Goal: Task Accomplishment & Management: Complete application form

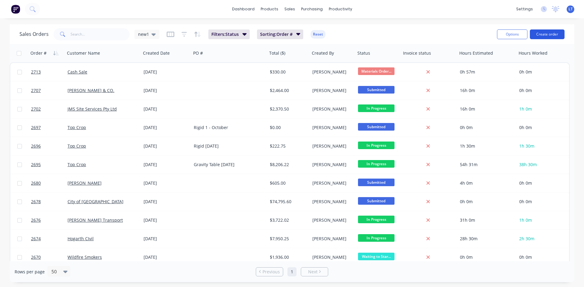
click at [546, 34] on button "Create order" at bounding box center [546, 34] width 35 height 10
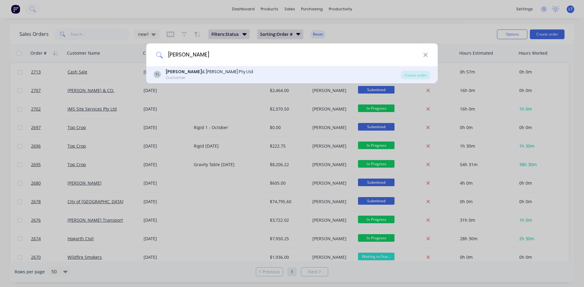
type input "[PERSON_NAME]"
click at [207, 75] on div "Customer" at bounding box center [209, 77] width 87 height 5
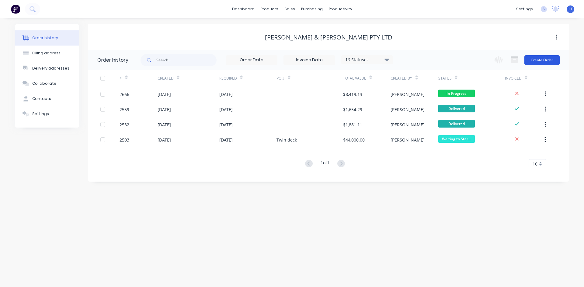
click at [537, 64] on button "Create Order" at bounding box center [541, 60] width 35 height 10
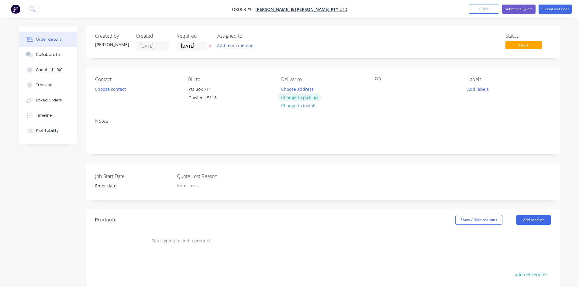
click at [313, 97] on button "Change to pick up" at bounding box center [299, 97] width 43 height 8
click at [118, 91] on button "Choose contact" at bounding box center [109, 89] width 37 height 8
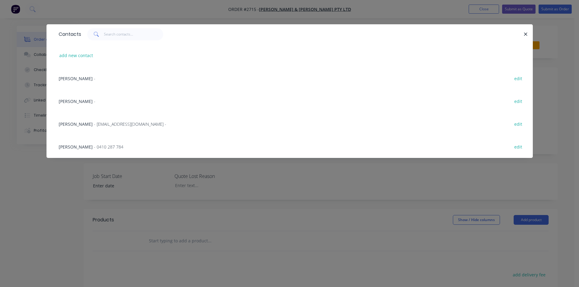
click at [71, 146] on span "[PERSON_NAME]" at bounding box center [76, 147] width 34 height 6
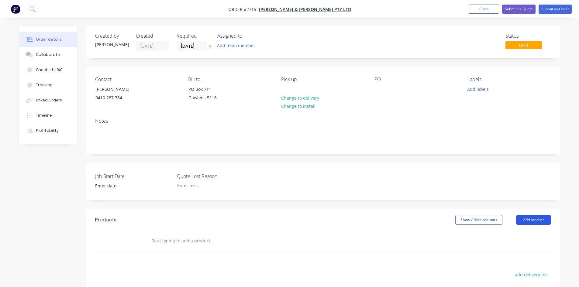
click at [535, 219] on button "Add product" at bounding box center [533, 220] width 35 height 10
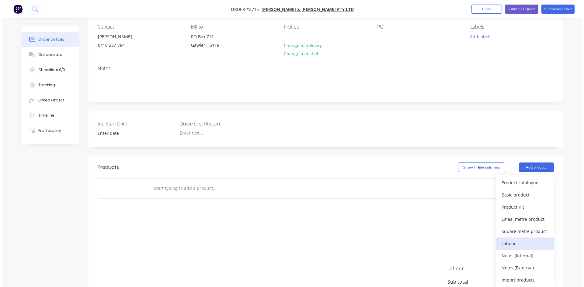
scroll to position [61, 0]
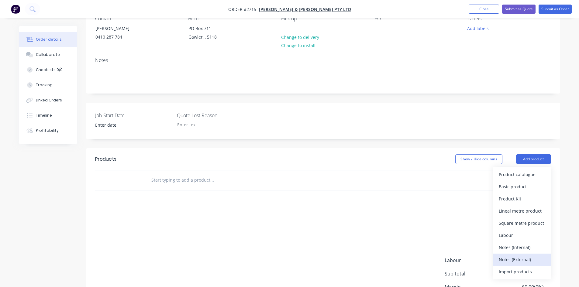
click at [526, 256] on div "Notes (External)" at bounding box center [522, 259] width 47 height 9
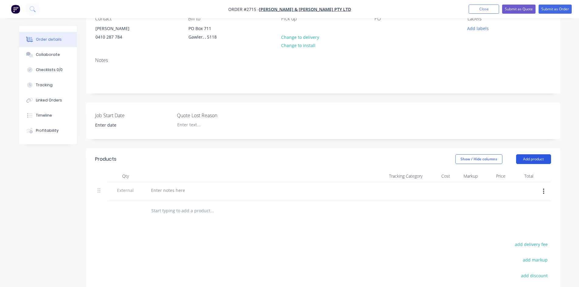
click at [525, 160] on button "Add product" at bounding box center [533, 159] width 35 height 10
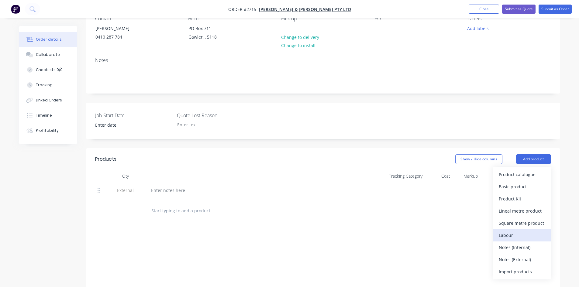
click at [520, 236] on div "Labour" at bounding box center [522, 235] width 47 height 9
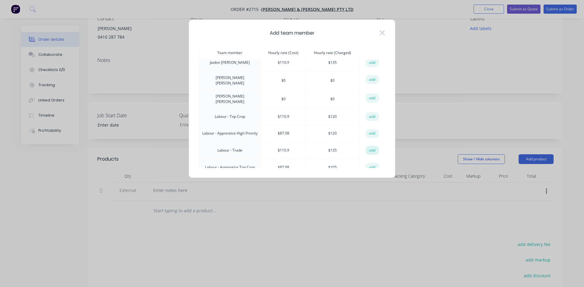
click at [371, 146] on button "add" at bounding box center [371, 150] width 13 height 9
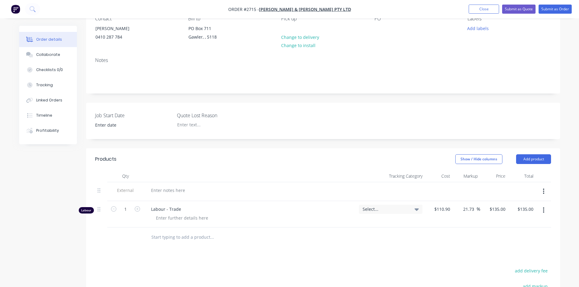
click at [195, 190] on div at bounding box center [250, 190] width 208 height 9
click at [175, 189] on div at bounding box center [168, 190] width 44 height 9
click at [139, 209] on icon "button" at bounding box center [137, 208] width 5 height 5
type input "2"
type input "$270.00"
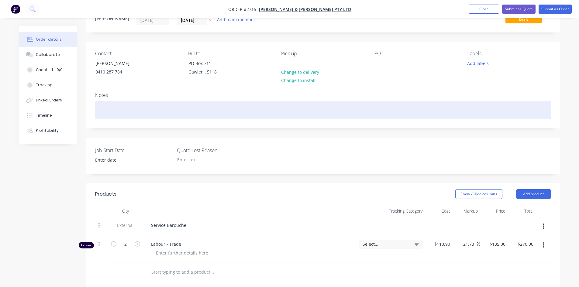
scroll to position [0, 0]
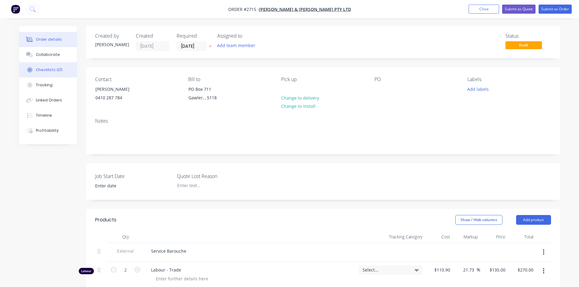
click at [47, 70] on div "Checklists 0/0" at bounding box center [49, 69] width 27 height 5
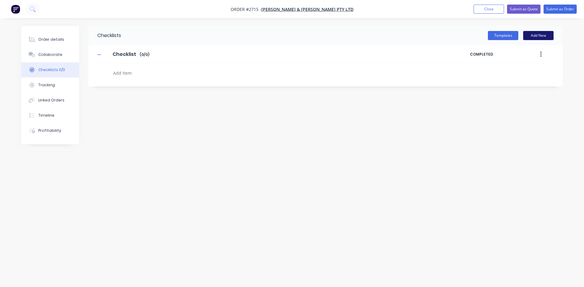
click at [537, 38] on button "Add New" at bounding box center [538, 35] width 30 height 9
type textarea "x"
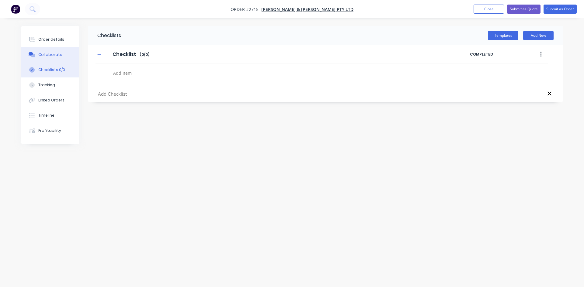
click at [41, 55] on div "Collaborate" at bounding box center [50, 54] width 24 height 5
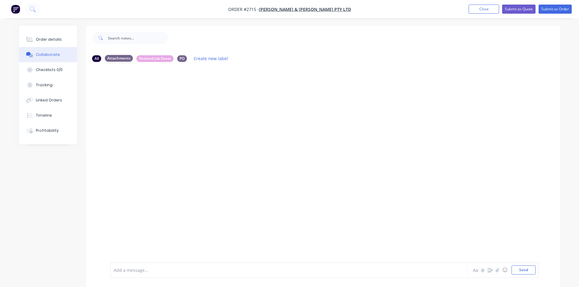
click at [119, 59] on div "Attachments" at bounding box center [119, 58] width 28 height 7
click at [498, 271] on icon "button" at bounding box center [497, 270] width 4 height 4
click at [526, 273] on button "Send" at bounding box center [524, 270] width 24 height 9
click at [474, 5] on button "Close" at bounding box center [484, 9] width 30 height 9
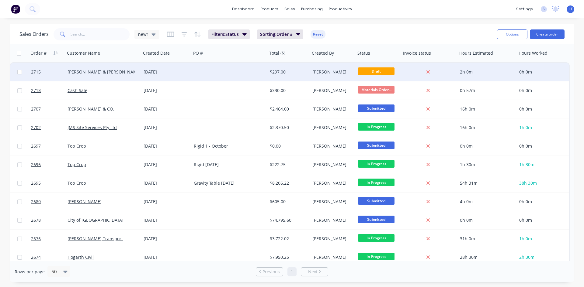
click at [319, 71] on div "[PERSON_NAME]" at bounding box center [331, 72] width 39 height 6
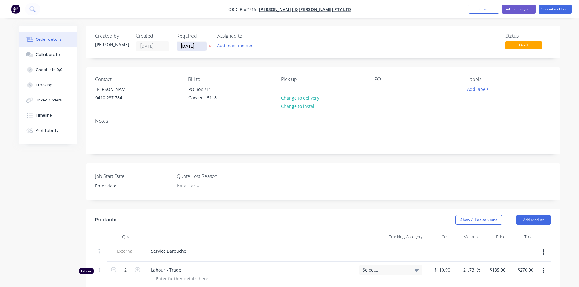
click at [202, 46] on input "[DATE]" at bounding box center [192, 46] width 30 height 9
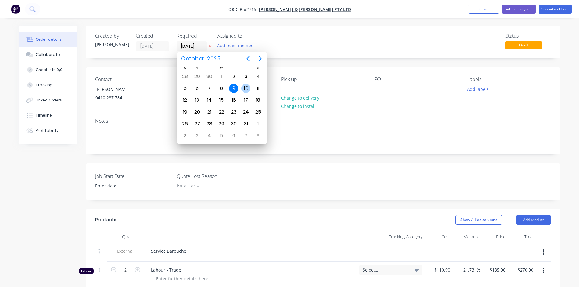
click at [246, 84] on div "10" at bounding box center [245, 88] width 9 height 9
type input "[DATE]"
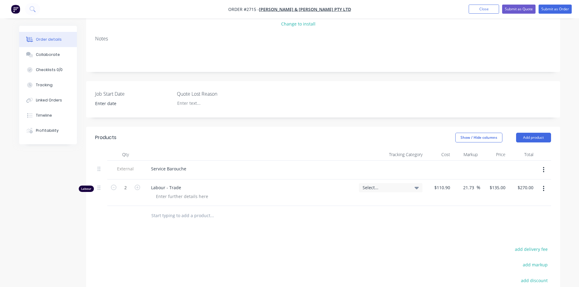
scroll to position [91, 0]
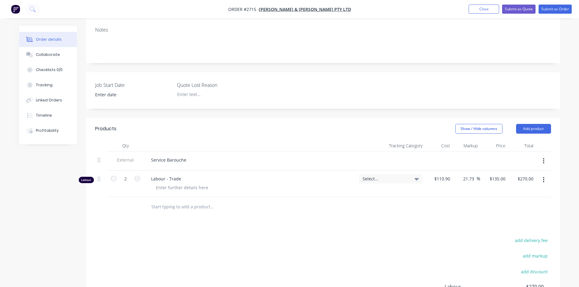
click at [204, 160] on div "Service Barouche" at bounding box center [250, 160] width 208 height 9
click at [187, 160] on div "Service Barouche" at bounding box center [168, 160] width 45 height 9
click at [562, 11] on button "Submit as Order" at bounding box center [555, 9] width 33 height 9
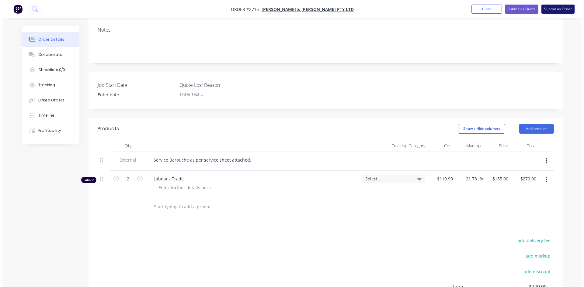
scroll to position [0, 0]
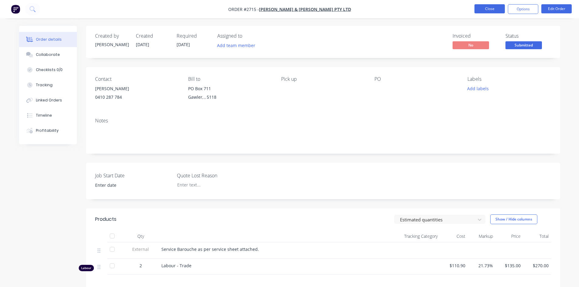
click at [488, 9] on button "Close" at bounding box center [489, 8] width 30 height 9
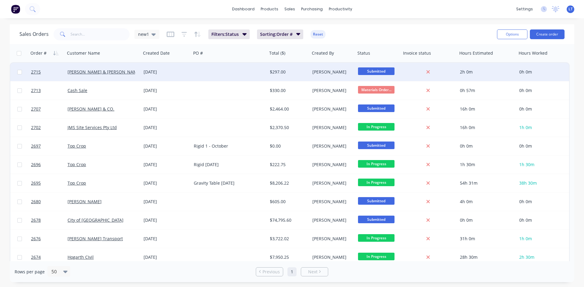
click at [207, 72] on div at bounding box center [229, 72] width 76 height 18
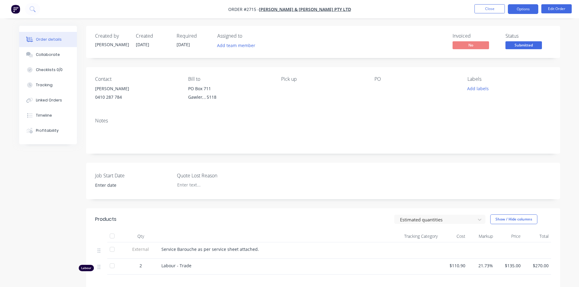
click at [526, 14] on button "Options" at bounding box center [523, 9] width 30 height 10
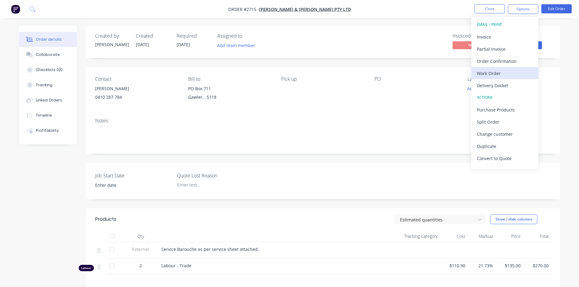
click at [502, 71] on div "Work Order" at bounding box center [505, 73] width 56 height 9
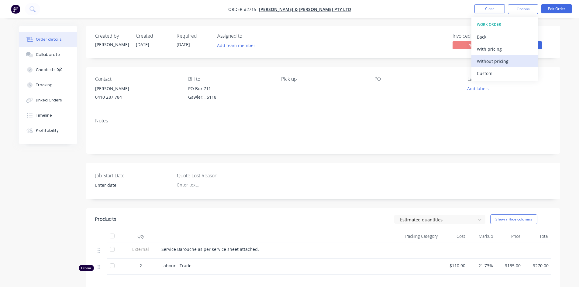
click at [499, 59] on div "Without pricing" at bounding box center [505, 61] width 56 height 9
click at [400, 26] on div "Created by [PERSON_NAME] Created [DATE] Required [DATE] Assigned to Add team me…" at bounding box center [323, 42] width 474 height 32
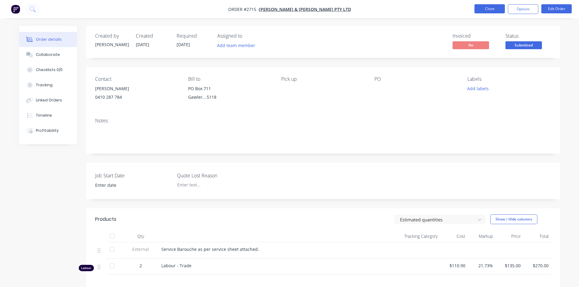
click at [484, 10] on button "Close" at bounding box center [489, 8] width 30 height 9
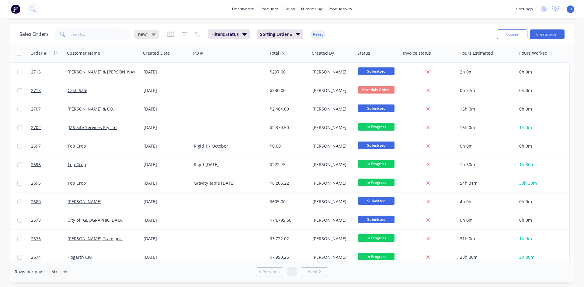
click at [157, 36] on div "new1" at bounding box center [146, 34] width 25 height 9
click at [208, 21] on div "dashboard products sales purchasing productivity dashboard products Product Cat…" at bounding box center [292, 143] width 584 height 287
